Goal: Task Accomplishment & Management: Use online tool/utility

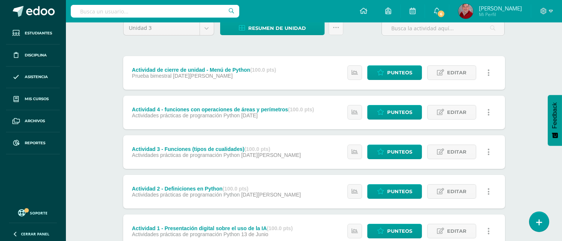
scroll to position [64, 0]
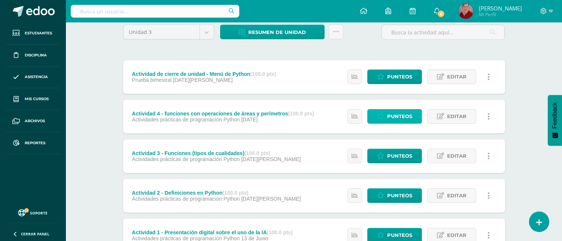
click at [389, 115] on span "Punteos" at bounding box center [399, 117] width 25 height 14
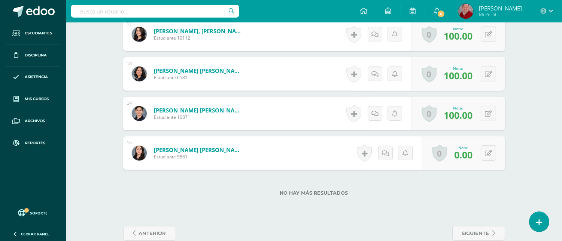
scroll to position [692, 0]
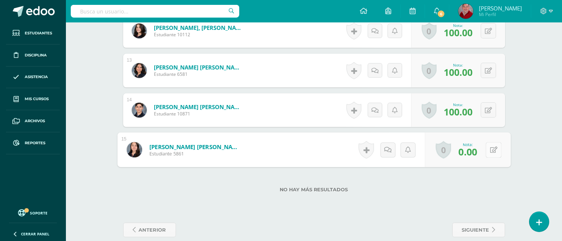
click at [490, 147] on icon at bounding box center [493, 150] width 7 height 6
type input "100"
click at [475, 155] on icon at bounding box center [473, 152] width 7 height 6
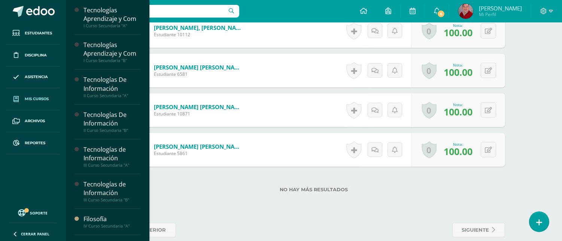
click at [41, 103] on link "Mis cursos" at bounding box center [33, 99] width 54 height 22
